Goal: Transaction & Acquisition: Purchase product/service

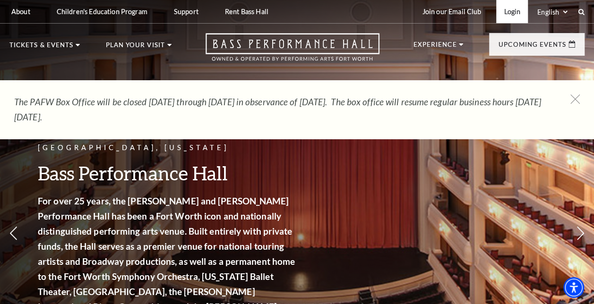
click at [506, 14] on link "Login" at bounding box center [512, 11] width 32 height 23
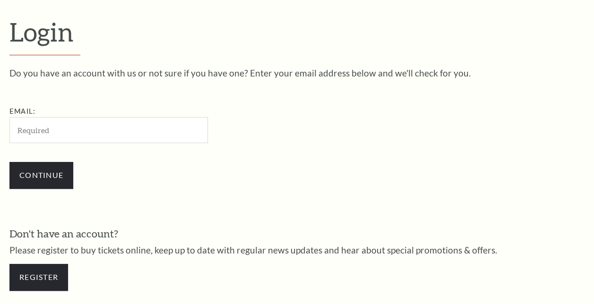
scroll to position [250, 0]
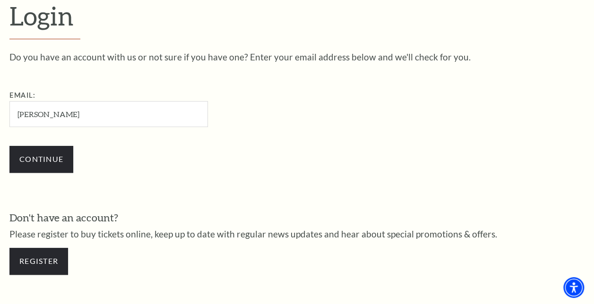
type input "[PERSON_NAME][EMAIL_ADDRESS][DOMAIN_NAME]"
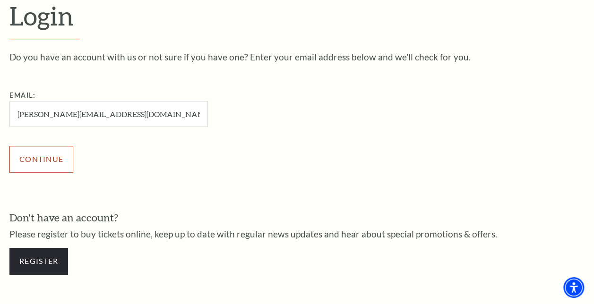
click at [60, 161] on input "Continue" at bounding box center [41, 159] width 64 height 26
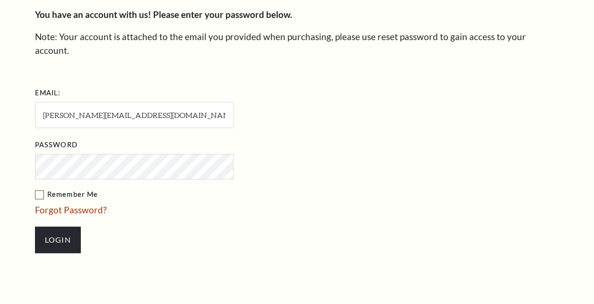
scroll to position [259, 0]
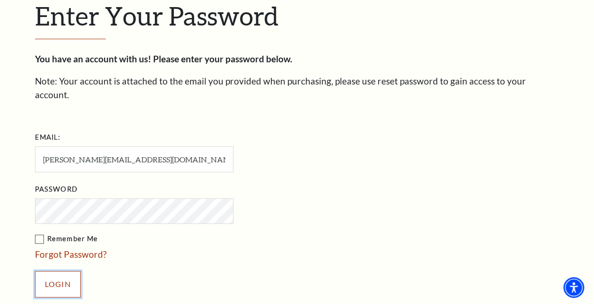
click at [64, 271] on input "Login" at bounding box center [58, 284] width 46 height 26
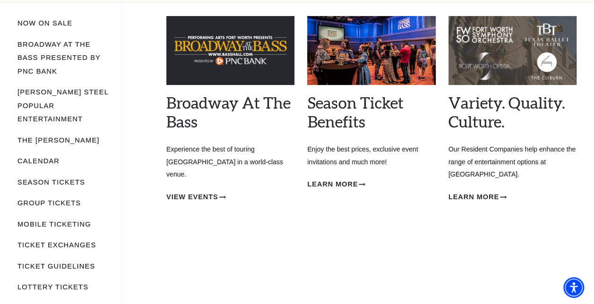
scroll to position [94, 0]
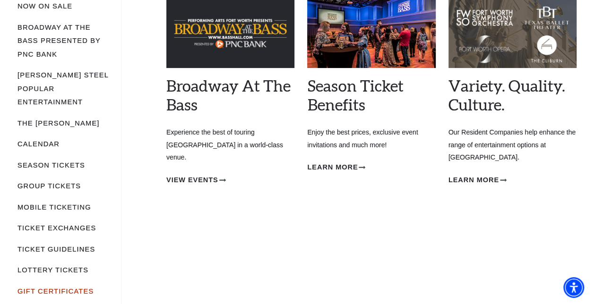
click at [49, 288] on link "Gift Certificates" at bounding box center [55, 292] width 76 height 8
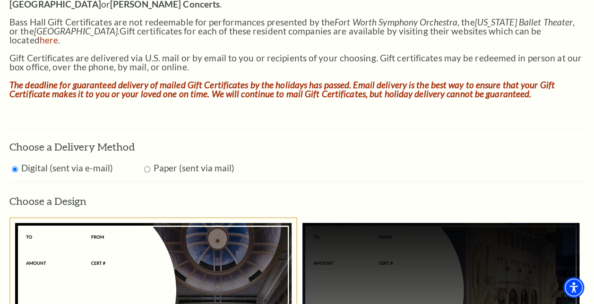
scroll to position [472, 0]
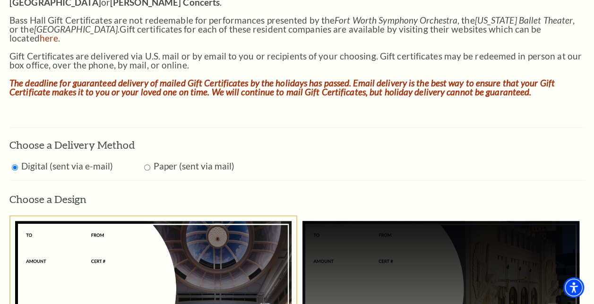
click at [145, 164] on input "Radio button" at bounding box center [147, 167] width 6 height 6
radio input "true"
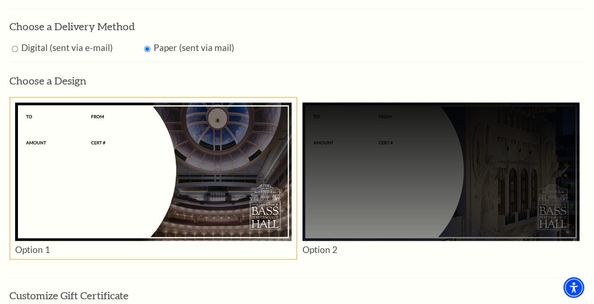
scroll to position [627, 0]
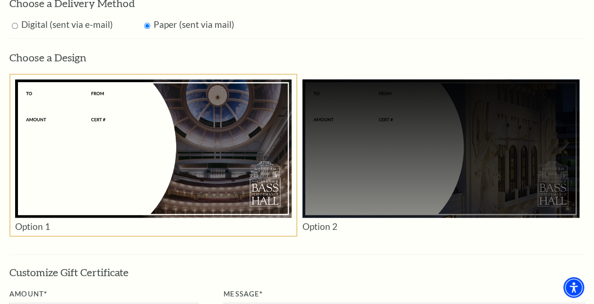
click at [374, 159] on div at bounding box center [440, 148] width 277 height 138
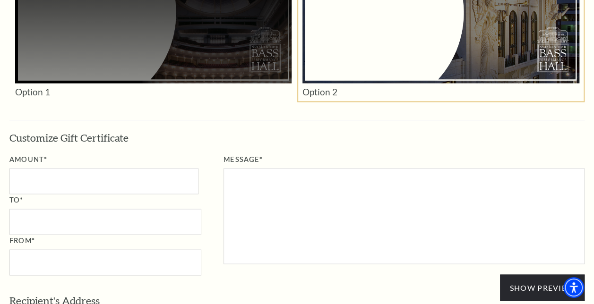
scroll to position [769, 0]
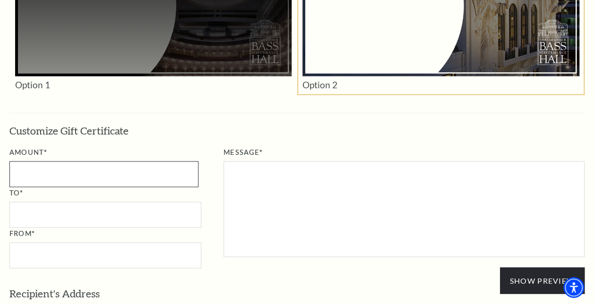
click at [82, 161] on input "Amount*" at bounding box center [103, 174] width 189 height 26
type input "120"
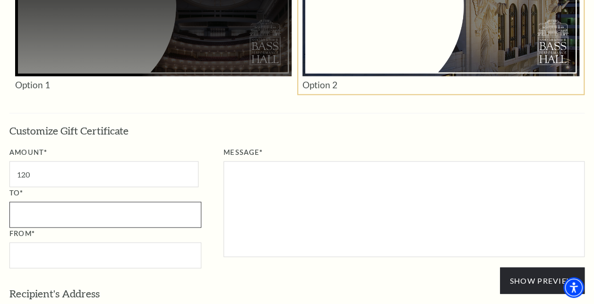
click at [80, 207] on input "To*" at bounding box center [105, 215] width 192 height 26
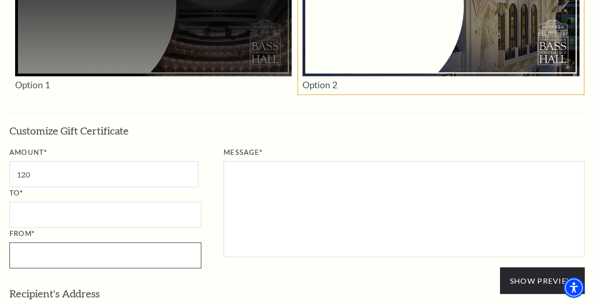
click at [90, 244] on input "From*" at bounding box center [105, 255] width 192 height 26
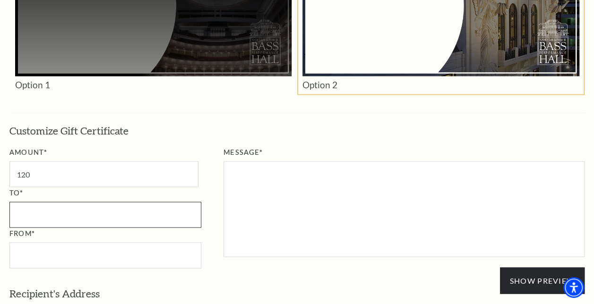
click at [103, 203] on input "To*" at bounding box center [105, 215] width 192 height 26
type input "Jon Crocker"
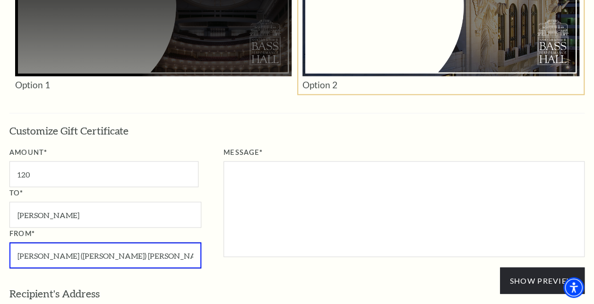
type input "Allison (Ryan) Schlichenmaier"
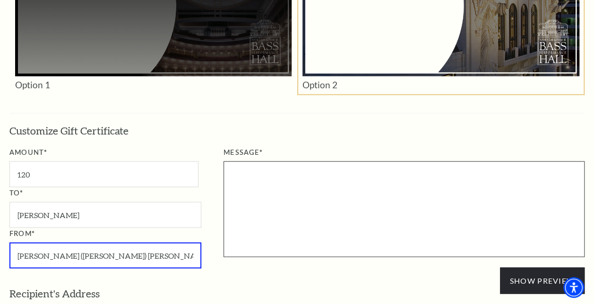
click at [300, 182] on textarea "Message*" at bounding box center [403, 209] width 361 height 96
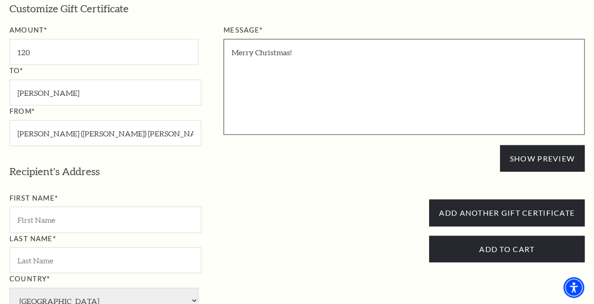
scroll to position [911, 0]
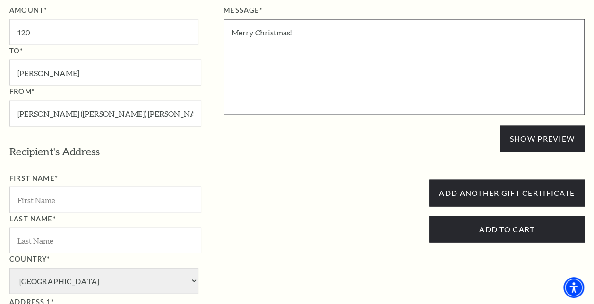
type textarea "Merry Christmas!"
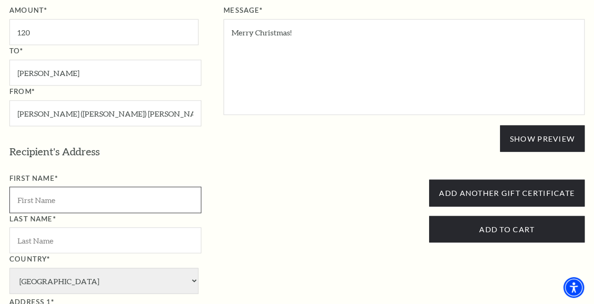
click at [134, 189] on input "First Name*" at bounding box center [105, 200] width 192 height 26
type input "Allison"
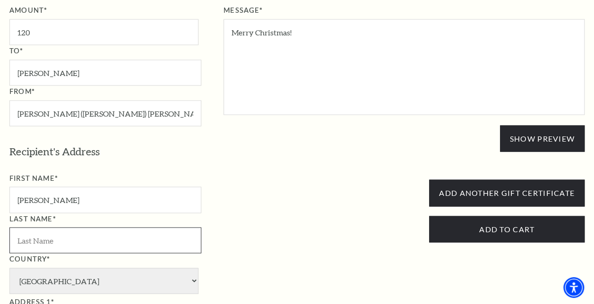
type input "Schlichenmaier"
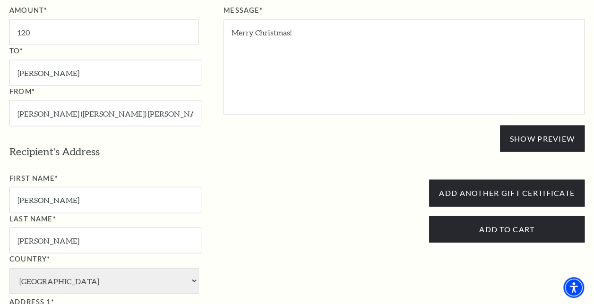
type input "1307 Bluebonnet Trail"
type input "Arlington"
type input "76013"
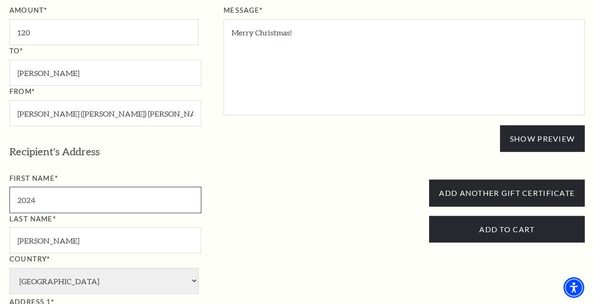
drag, startPoint x: 70, startPoint y: 195, endPoint x: 14, endPoint y: 186, distance: 56.9
click at [14, 187] on input "2024" at bounding box center [105, 200] width 192 height 26
type input "[PERSON_NAME]"
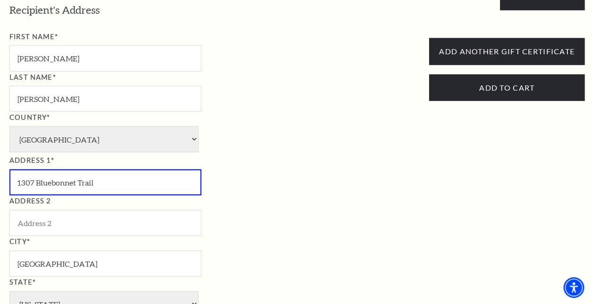
scroll to position [864, 0]
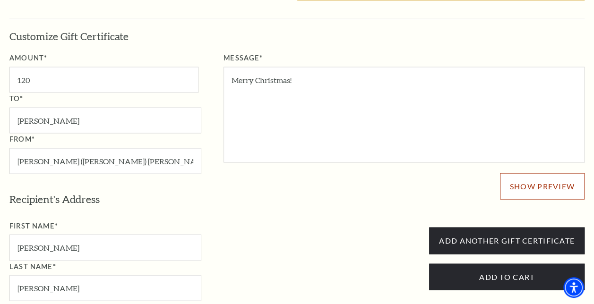
click at [515, 173] on button "Show Preview" at bounding box center [542, 186] width 85 height 26
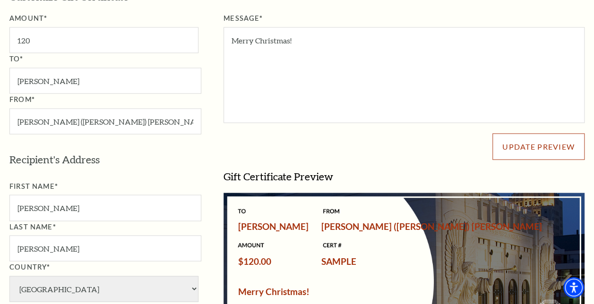
scroll to position [958, 0]
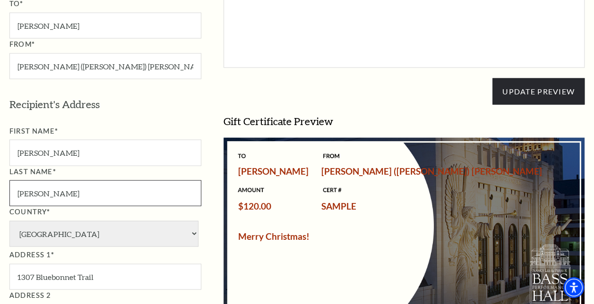
click at [88, 180] on input "Schlichenmaier" at bounding box center [105, 193] width 192 height 26
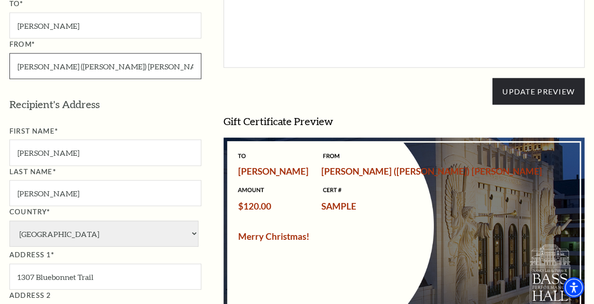
click at [125, 55] on input "Allison (Ryan) Schlichenmaier" at bounding box center [105, 66] width 192 height 26
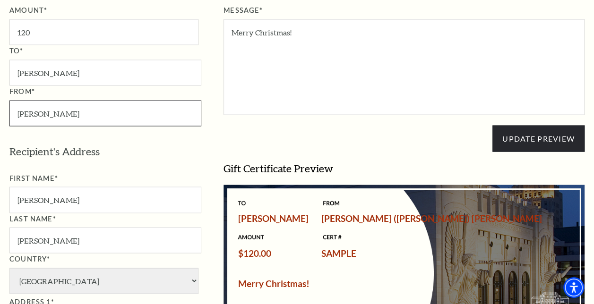
type input "[PERSON_NAME]"
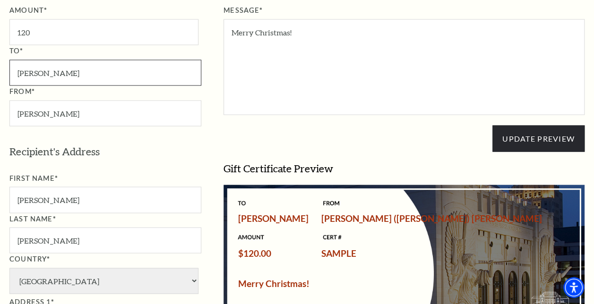
click at [106, 69] on input "Jon Crocker" at bounding box center [105, 73] width 192 height 26
type input "Jon"
click at [443, 146] on div "Message* Merry Christmas! Update Preview Gift Certificate Preview Jon Crocker A…" at bounding box center [392, 185] width 383 height 361
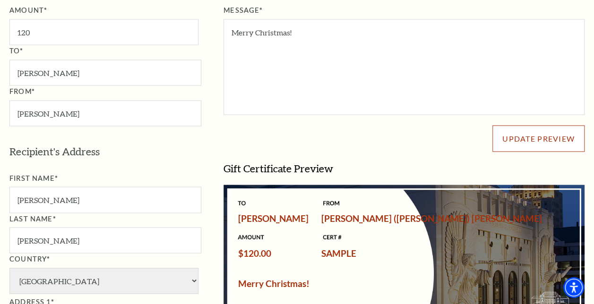
click at [504, 126] on button "Update Preview" at bounding box center [538, 139] width 92 height 26
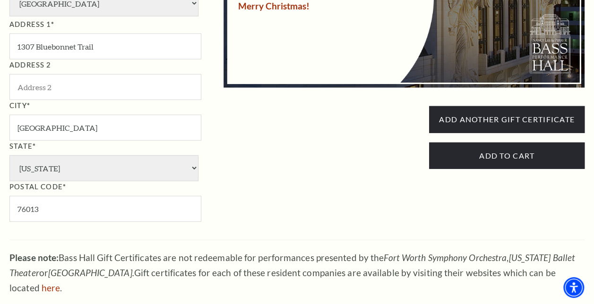
scroll to position [1194, 0]
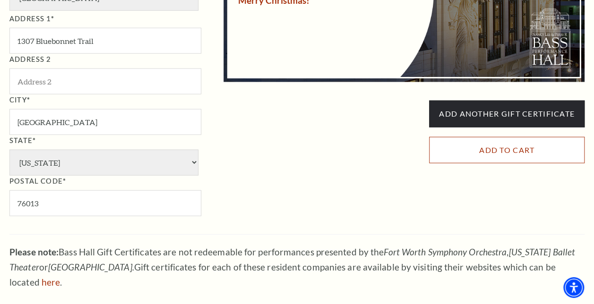
click at [486, 146] on input "Add to Cart" at bounding box center [506, 150] width 155 height 26
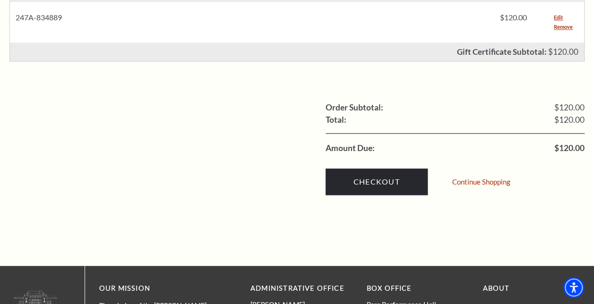
scroll to position [472, 0]
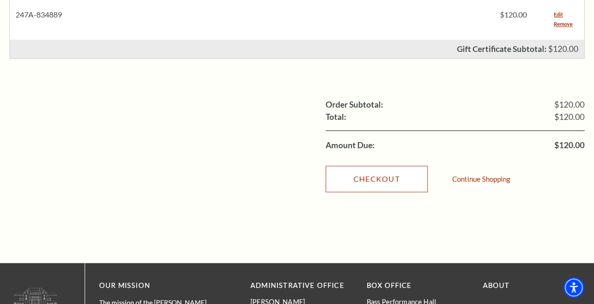
click at [383, 168] on link "Checkout" at bounding box center [376, 179] width 102 height 26
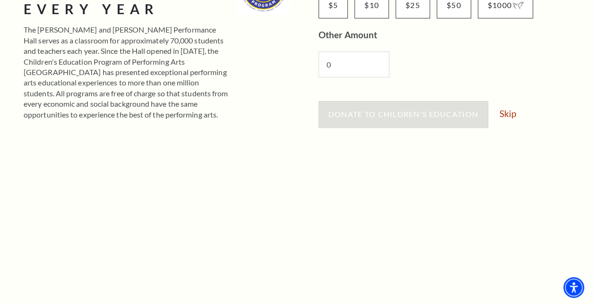
scroll to position [189, 0]
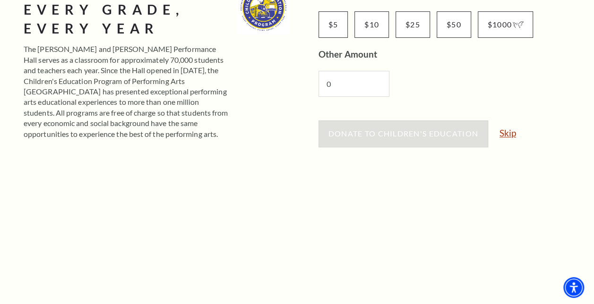
click at [505, 128] on link "Skip" at bounding box center [507, 132] width 17 height 9
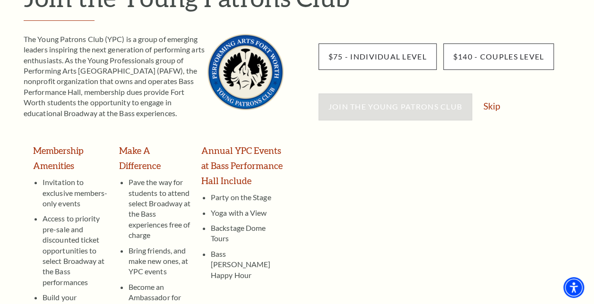
scroll to position [89, 0]
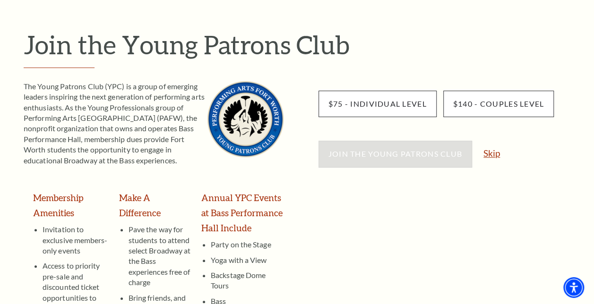
click at [496, 154] on link "Skip" at bounding box center [491, 153] width 17 height 9
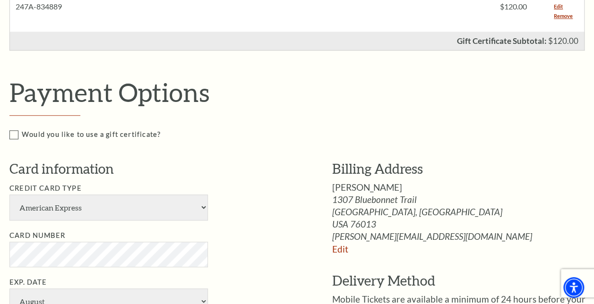
scroll to position [425, 0]
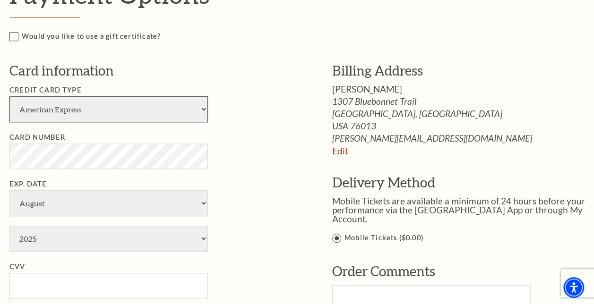
click at [107, 111] on select "American Express Visa Master Card Discover" at bounding box center [108, 109] width 198 height 26
select select "24"
click at [9, 96] on select "American Express Visa Master Card Discover" at bounding box center [108, 109] width 198 height 26
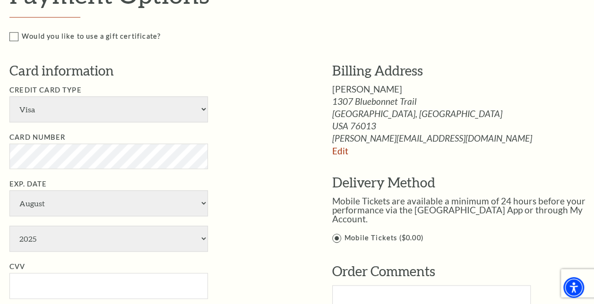
click at [257, 160] on li "Card Number" at bounding box center [156, 150] width 294 height 37
click at [97, 205] on select "January February March April May June July August September October November De…" at bounding box center [108, 203] width 198 height 26
select select "2"
click at [9, 190] on select "January February March April May June July August September October November De…" at bounding box center [108, 203] width 198 height 26
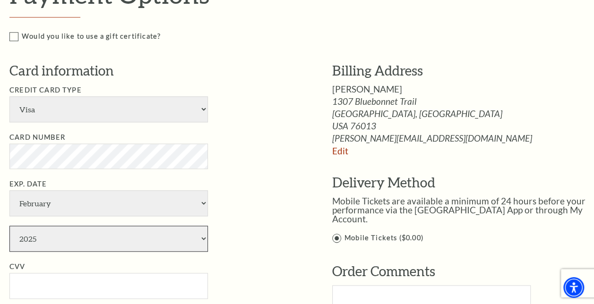
click at [104, 234] on select "2025 2026 2027 2028 2029 2030 2031 2032 2033 2034" at bounding box center [108, 239] width 198 height 26
select select "2028"
click at [9, 226] on select "2025 2026 2027 2028 2029 2030 2031 2032 2033 2034" at bounding box center [108, 239] width 198 height 26
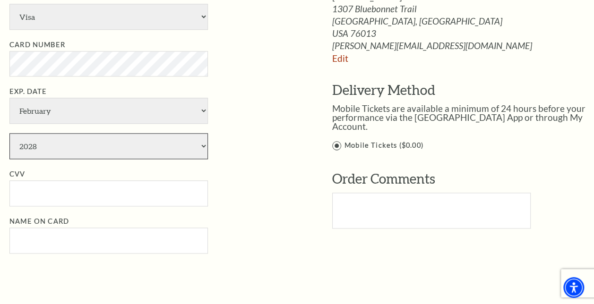
scroll to position [520, 0]
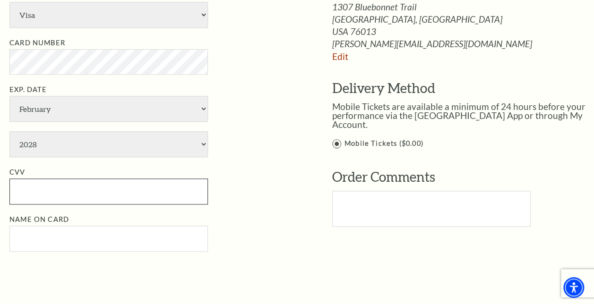
click at [90, 197] on input "CVV" at bounding box center [108, 192] width 198 height 26
type input "353"
click at [326, 267] on div "Payment Options Would you like to use a gift certificate? Gift Certificate Numb…" at bounding box center [303, 81] width 589 height 395
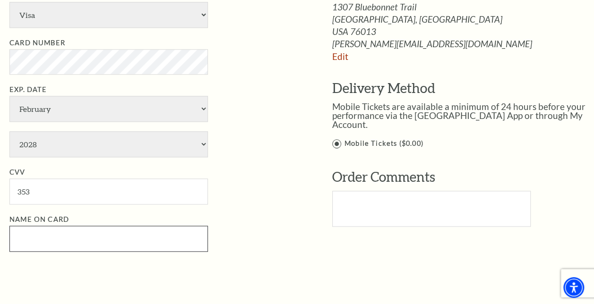
click at [160, 228] on input "Name on Card" at bounding box center [108, 239] width 198 height 26
type input "[PERSON_NAME]"
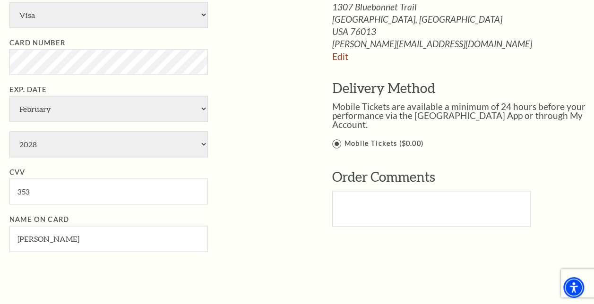
click at [301, 266] on div "Payment Options Would you like to use a gift certificate? Gift Certificate Numb…" at bounding box center [303, 81] width 589 height 395
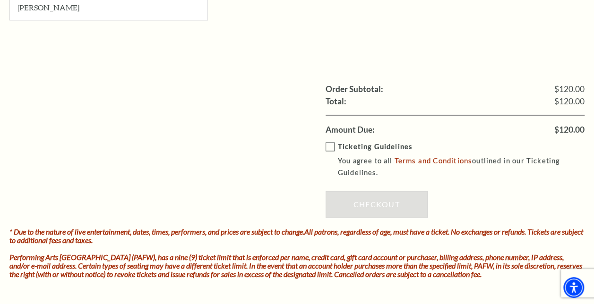
scroll to position [756, 0]
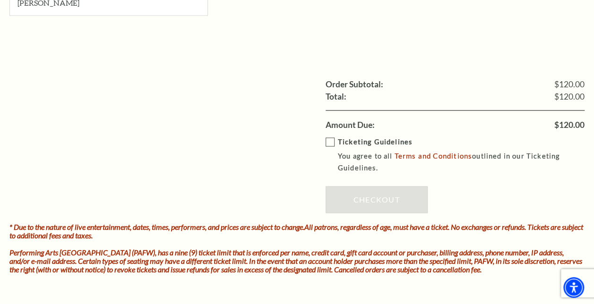
click at [330, 142] on label "Ticketing Guidelines You agree to all Terms and Conditions outlined in our Tick…" at bounding box center [461, 155] width 273 height 38
click at [0, 0] on input "Ticketing Guidelines You agree to all Terms and Conditions outlined in our Tick…" at bounding box center [0, 0] width 0 height 0
click at [364, 194] on link "Checkout" at bounding box center [376, 199] width 102 height 26
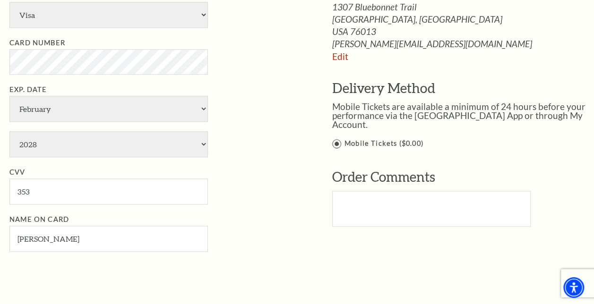
scroll to position [331, 0]
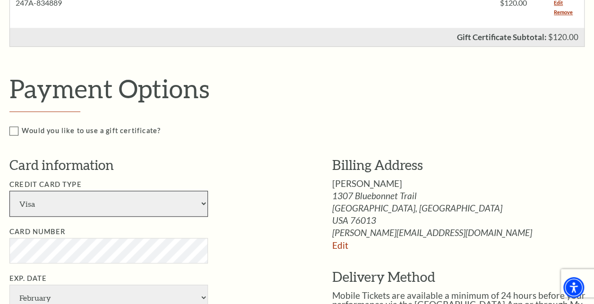
click at [166, 203] on select "American Express Visa Master Card Discover" at bounding box center [108, 204] width 198 height 26
select select "25"
click at [9, 191] on select "American Express Visa Master Card Discover" at bounding box center [108, 204] width 198 height 26
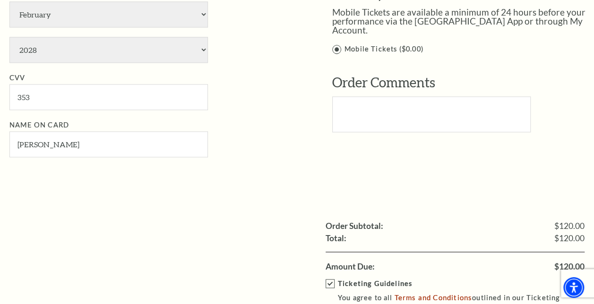
scroll to position [850, 0]
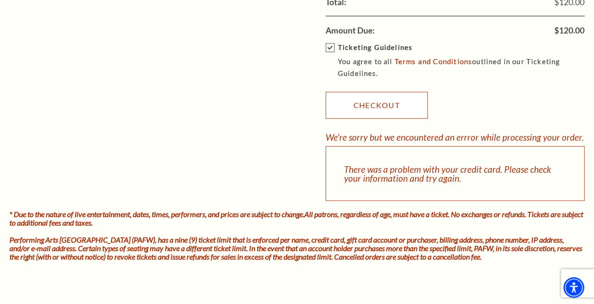
click at [386, 108] on link "Checkout" at bounding box center [376, 105] width 102 height 26
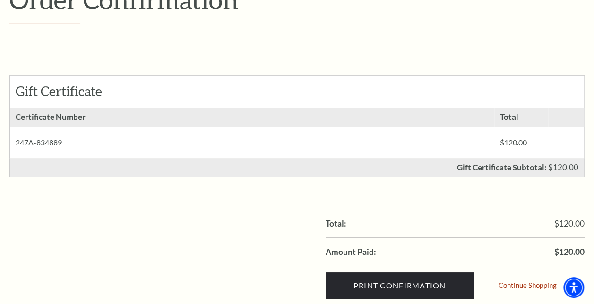
scroll to position [189, 0]
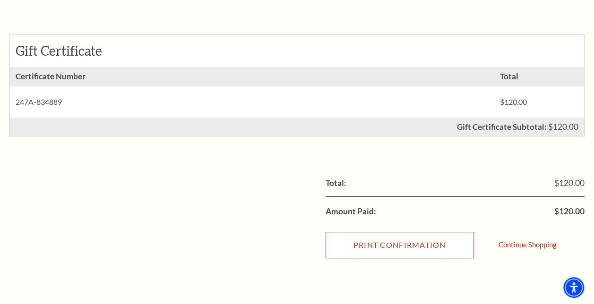
click at [383, 245] on input "Print Confirmation" at bounding box center [399, 245] width 148 height 26
